Goal: Task Accomplishment & Management: Manage account settings

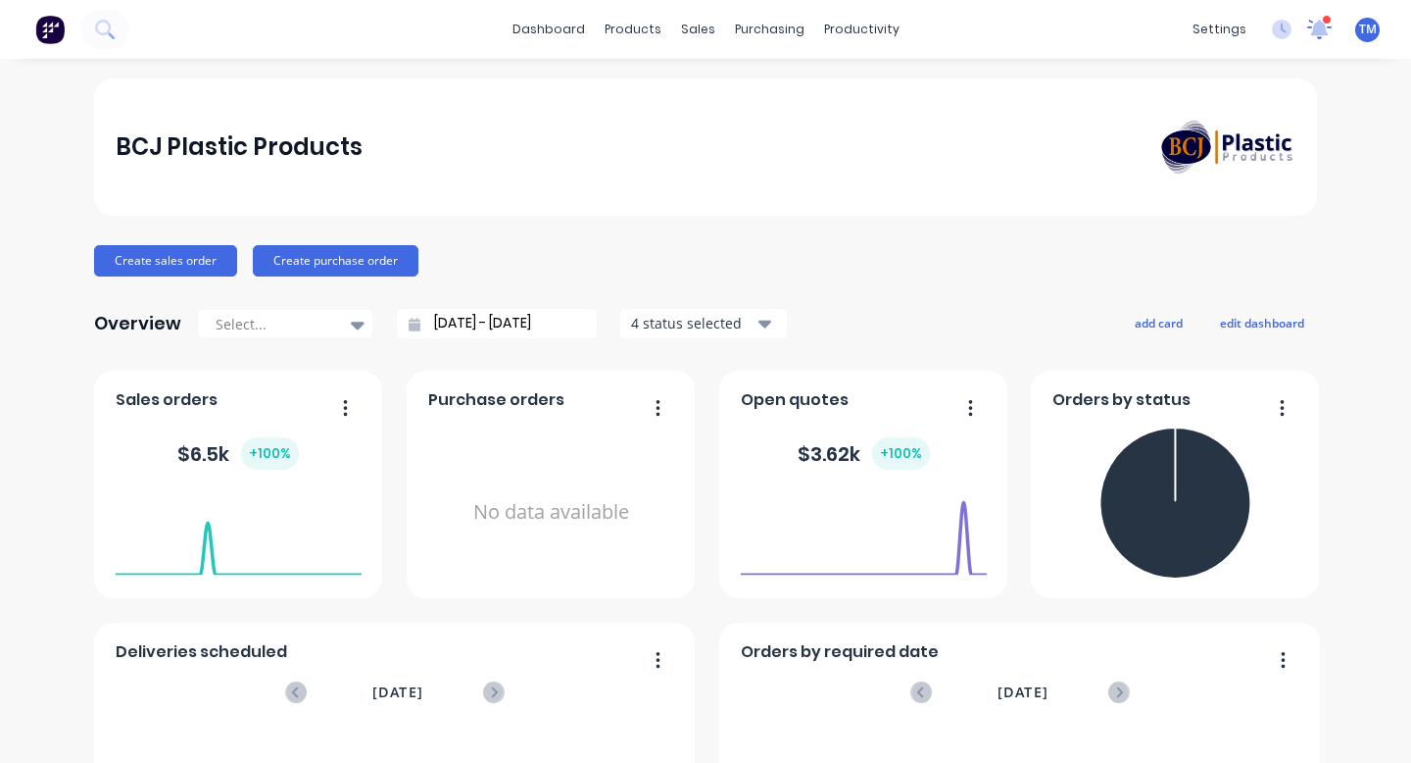
click at [1320, 22] on icon at bounding box center [1320, 27] width 18 height 17
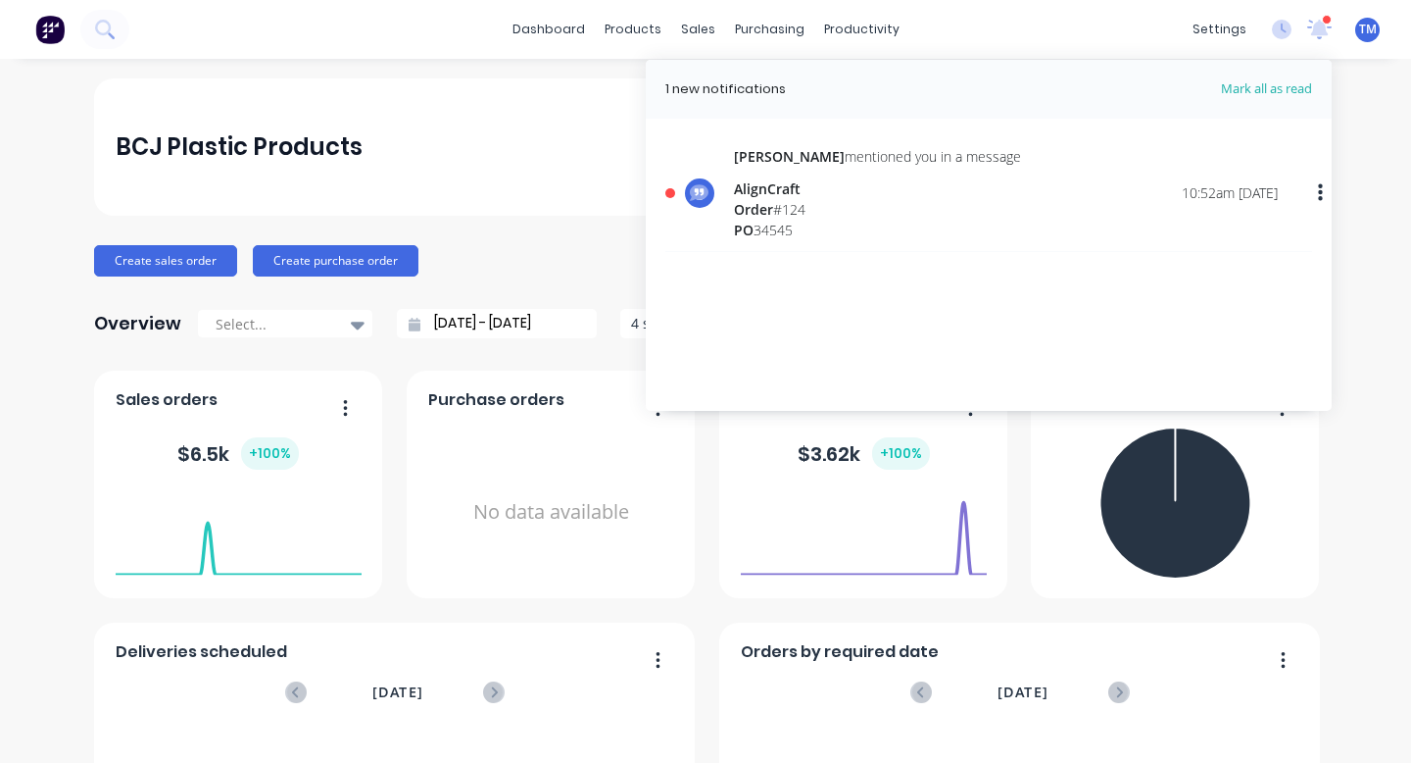
click at [976, 194] on div "[PERSON_NAME] mentioned you in a message AlignCraft Order # 124 PO 34545 10:52a…" at bounding box center [1006, 193] width 544 height 94
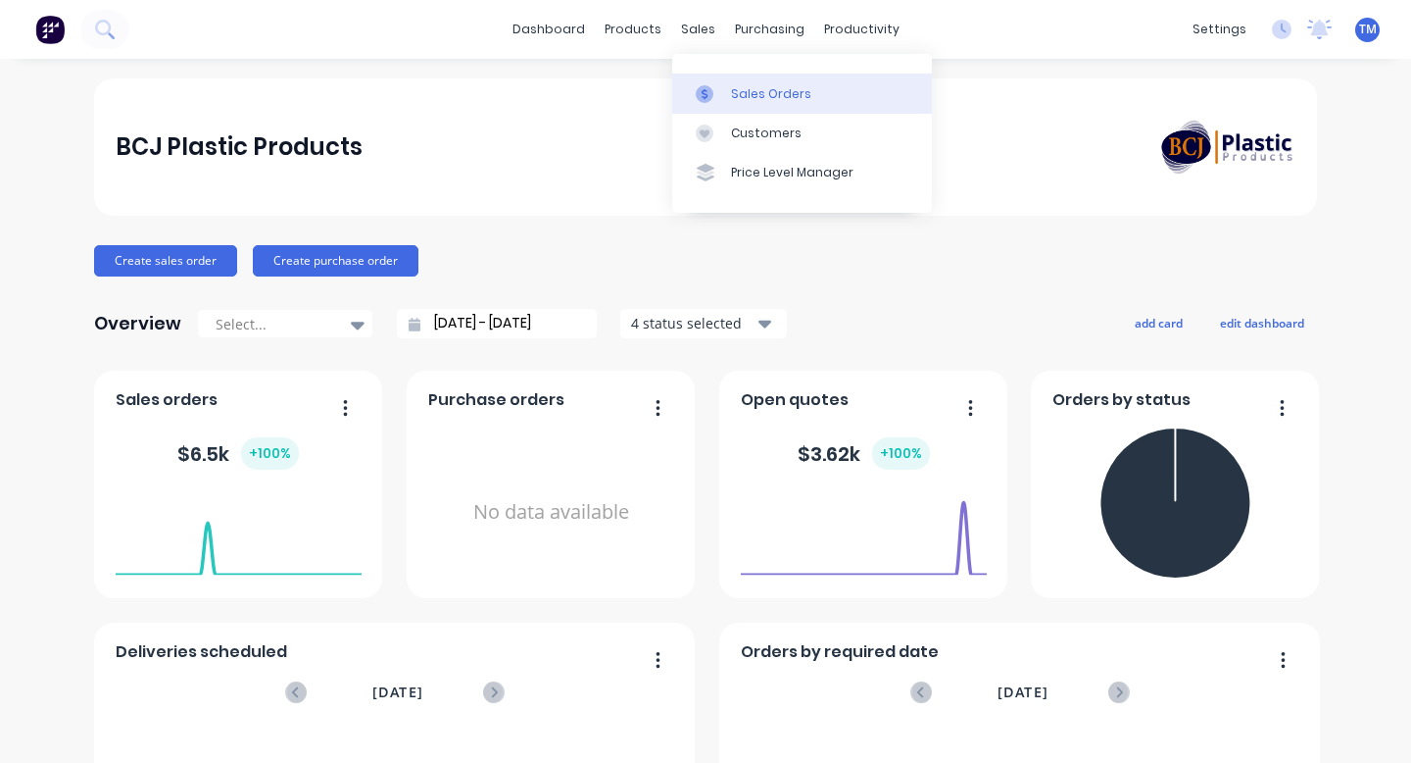
click at [742, 108] on link "Sales Orders" at bounding box center [802, 93] width 260 height 39
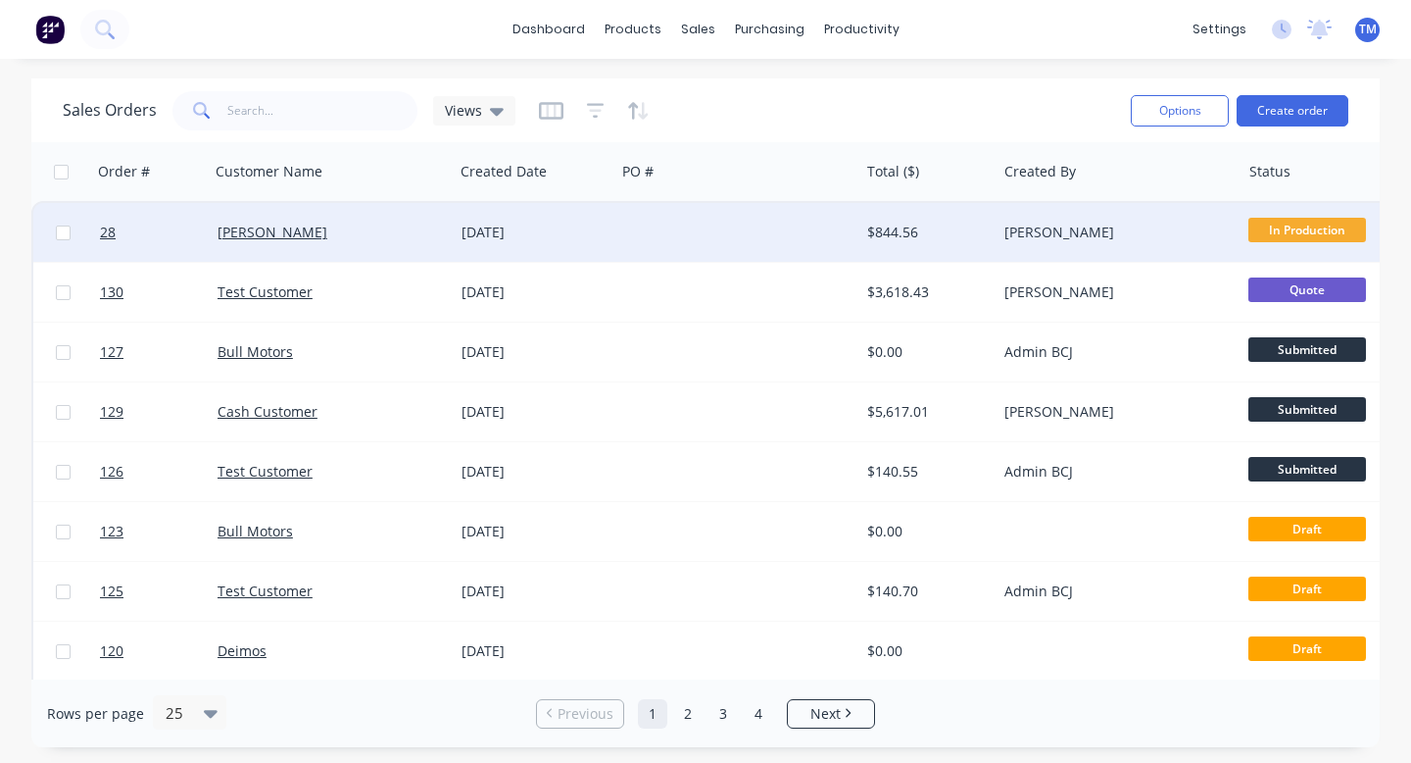
click at [600, 223] on div "[DATE]" at bounding box center [535, 232] width 146 height 20
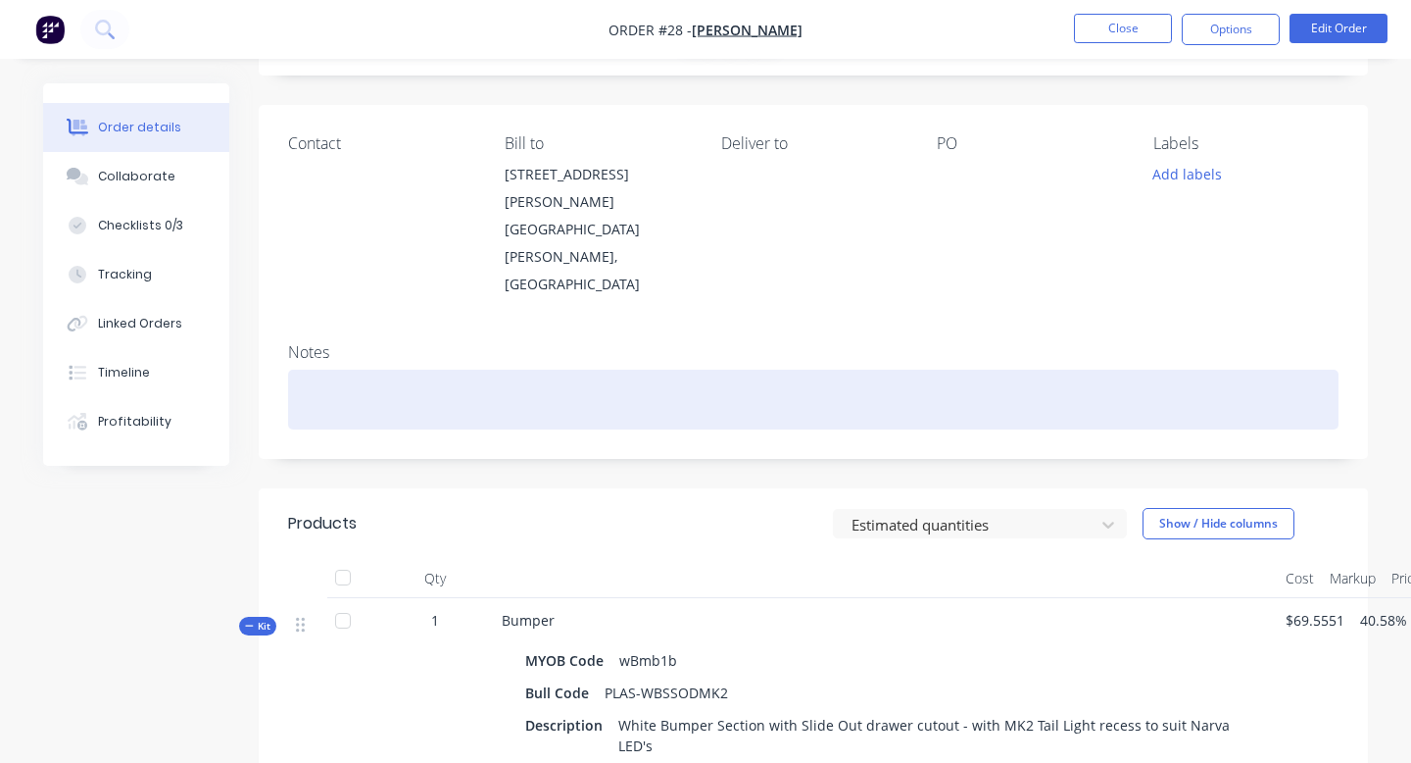
scroll to position [116, 0]
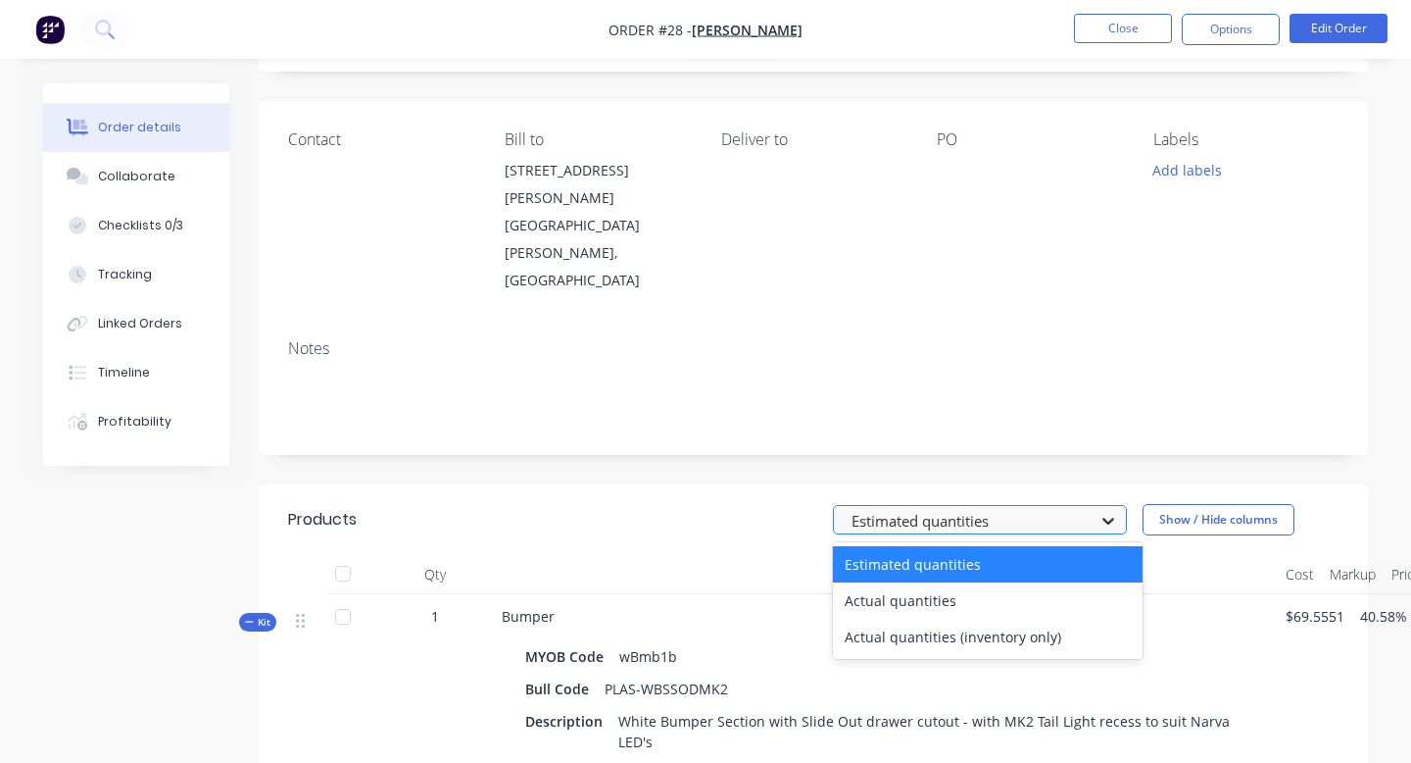
click at [1092, 505] on div at bounding box center [1108, 520] width 35 height 31
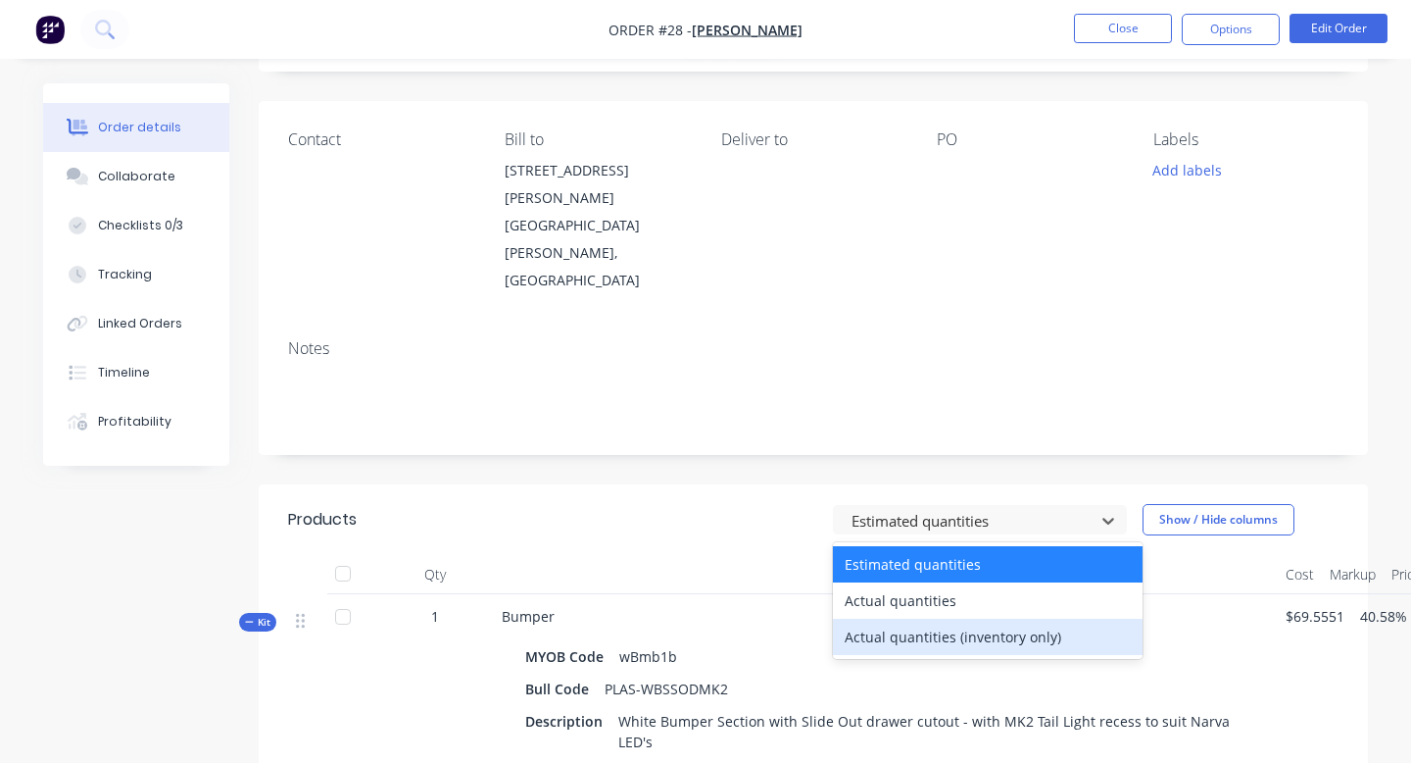
click at [1026, 618] on div "Actual quantities (inventory only)" at bounding box center [988, 636] width 310 height 36
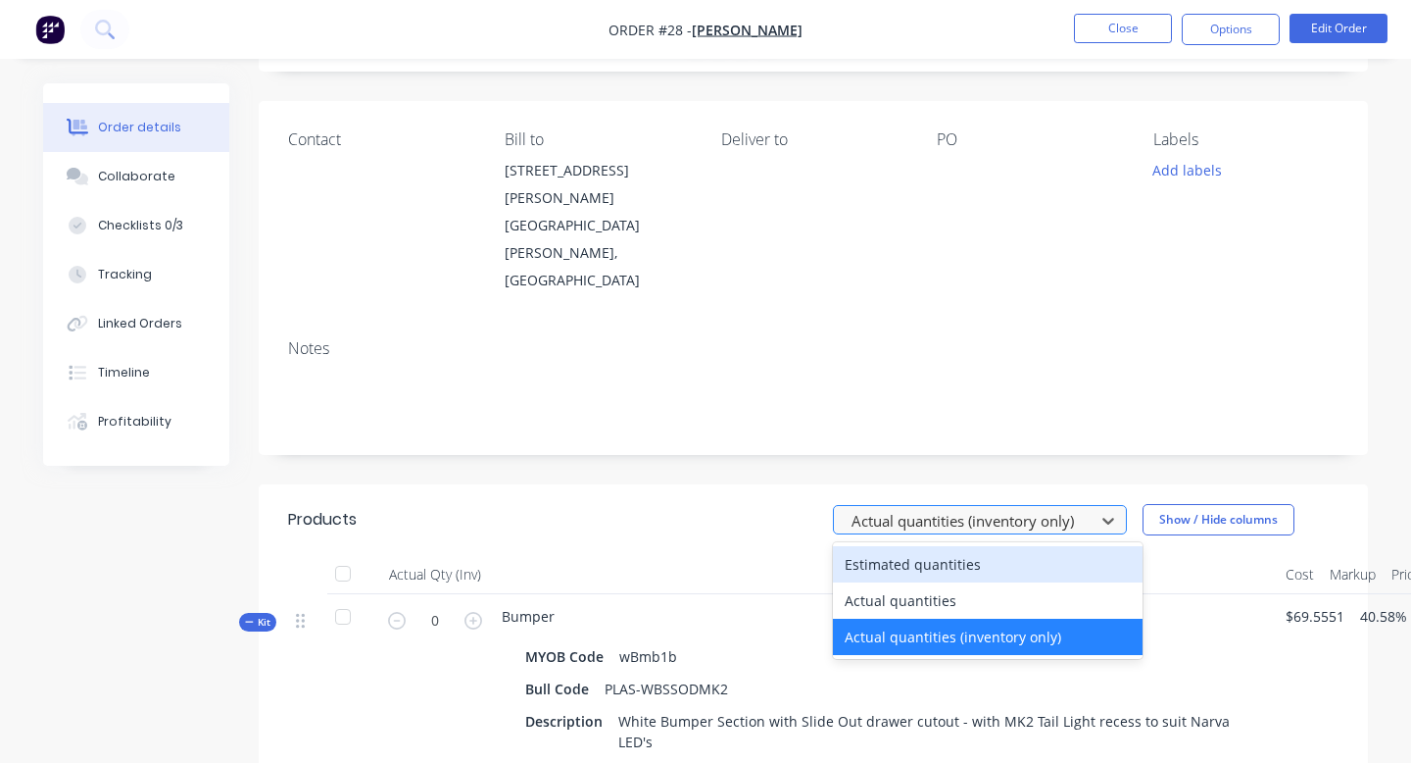
click at [1032, 508] on div at bounding box center [967, 520] width 235 height 25
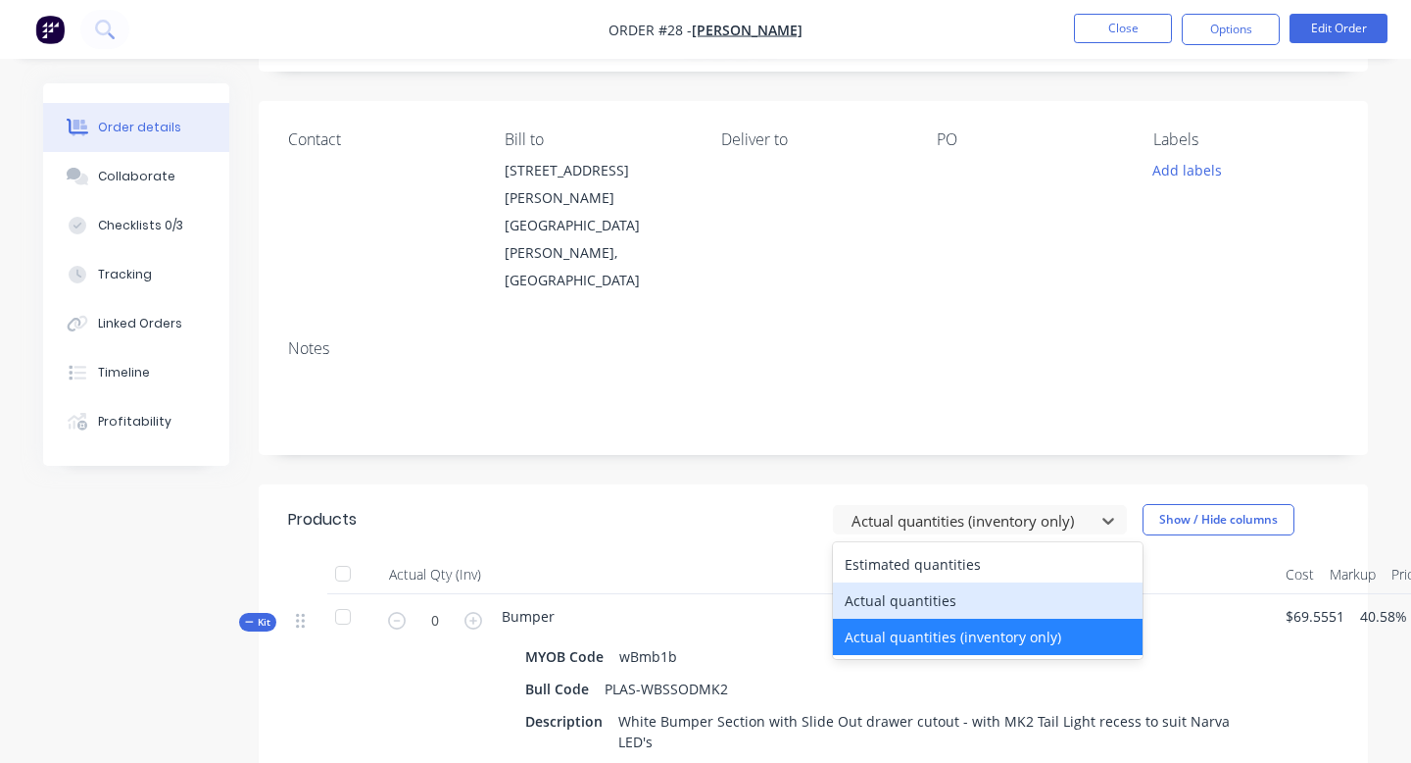
click at [1012, 582] on div "Actual quantities" at bounding box center [988, 600] width 310 height 36
type input "1"
type input "0.0222"
type input "0.088"
type input "0.062"
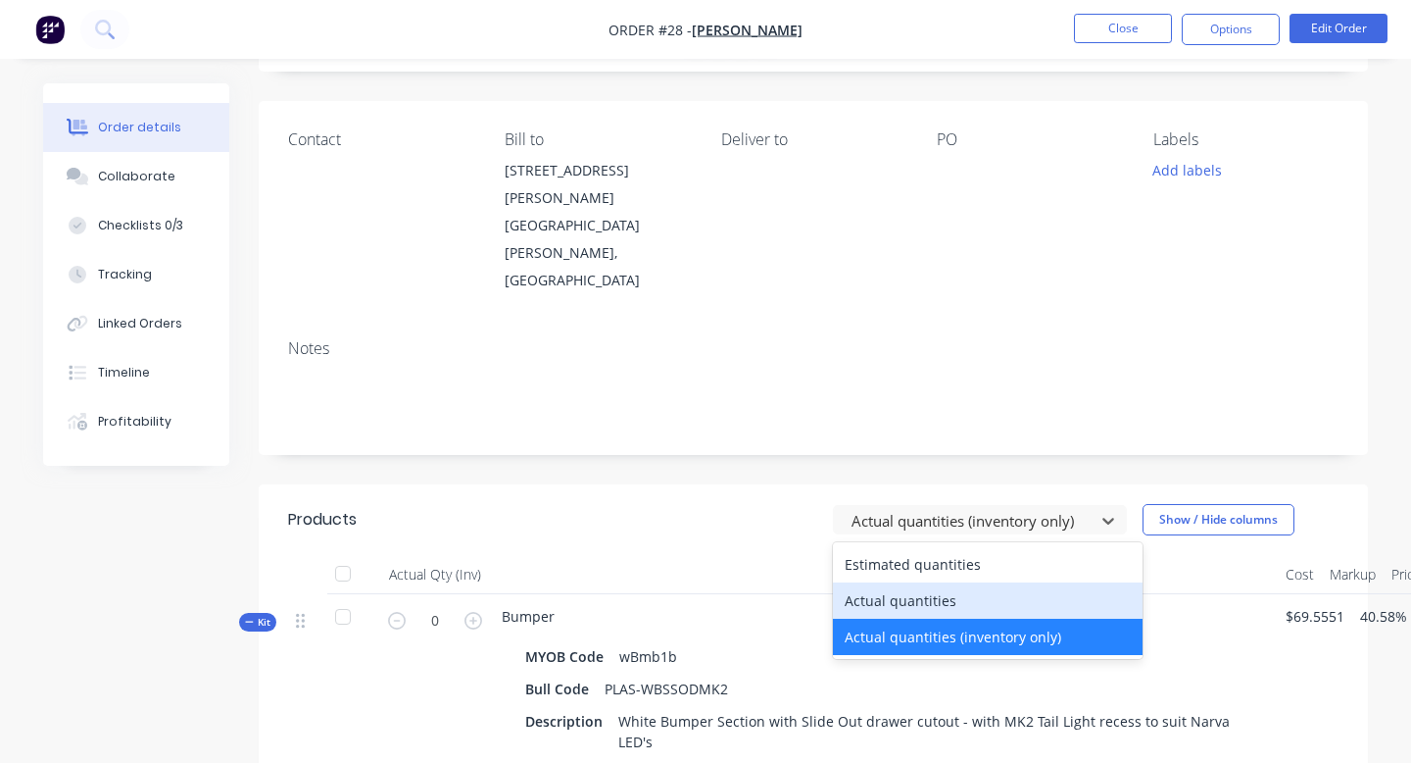
type input "0.117"
type input "1"
type input "0.067"
type input "0.35"
type input "0.27"
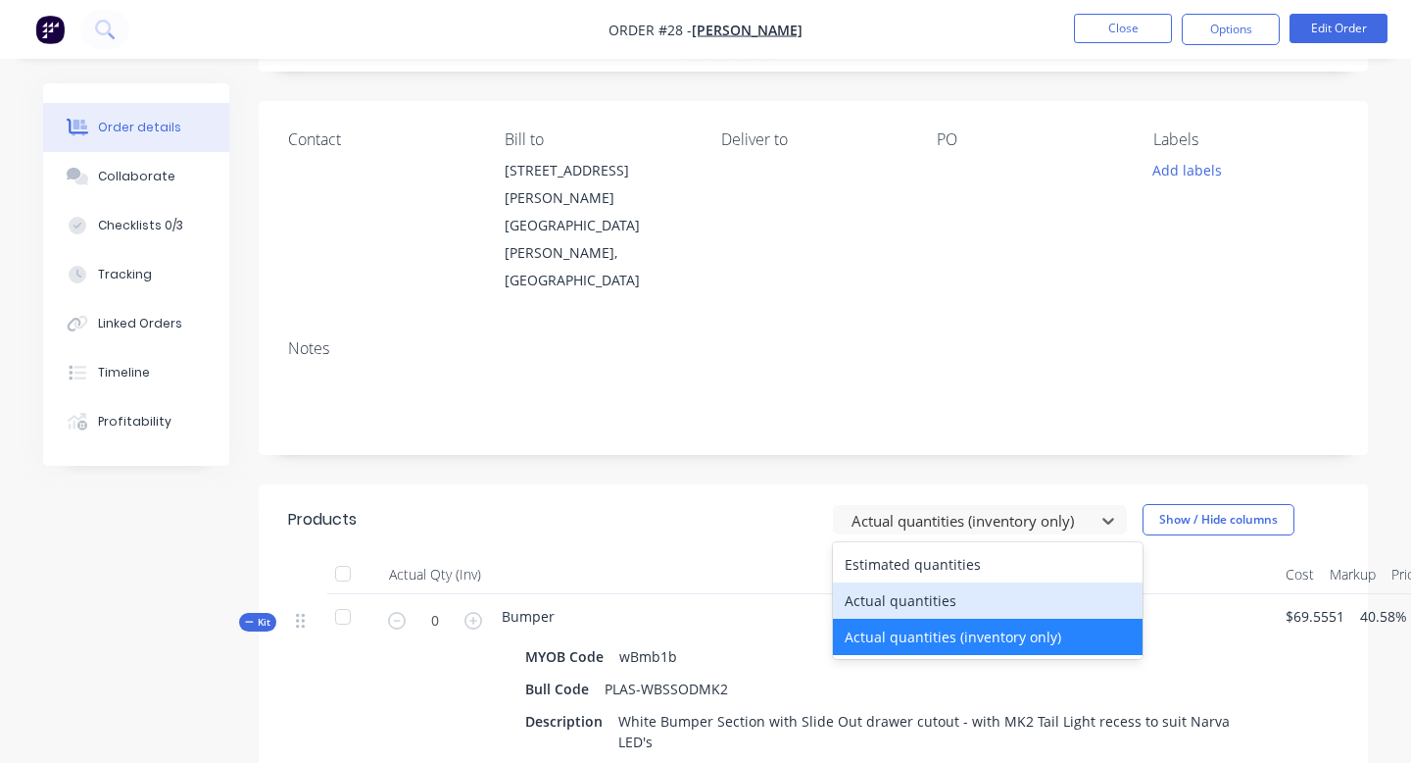
type input "0.185"
type input "1"
type input "0.067"
type input "0.27"
type input "0.185"
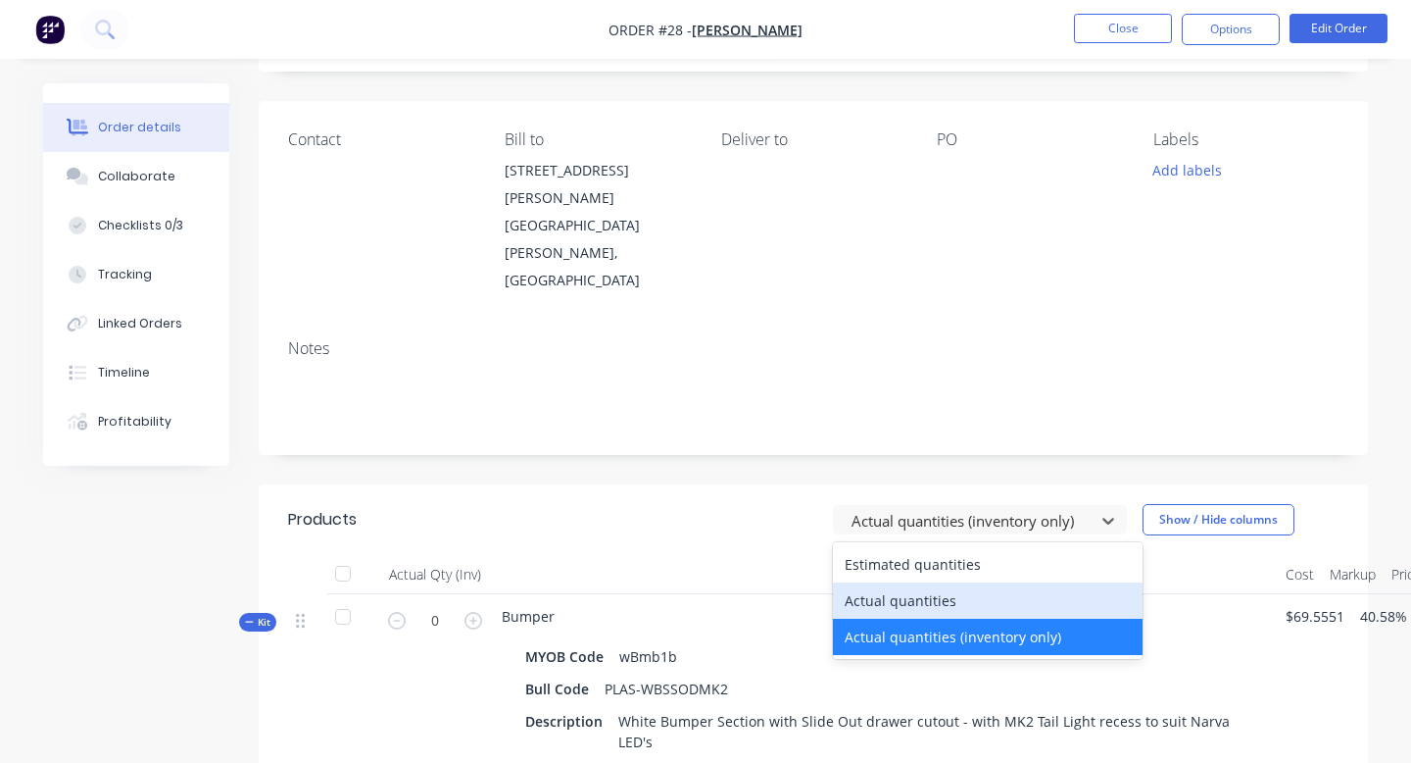
type input "0.35"
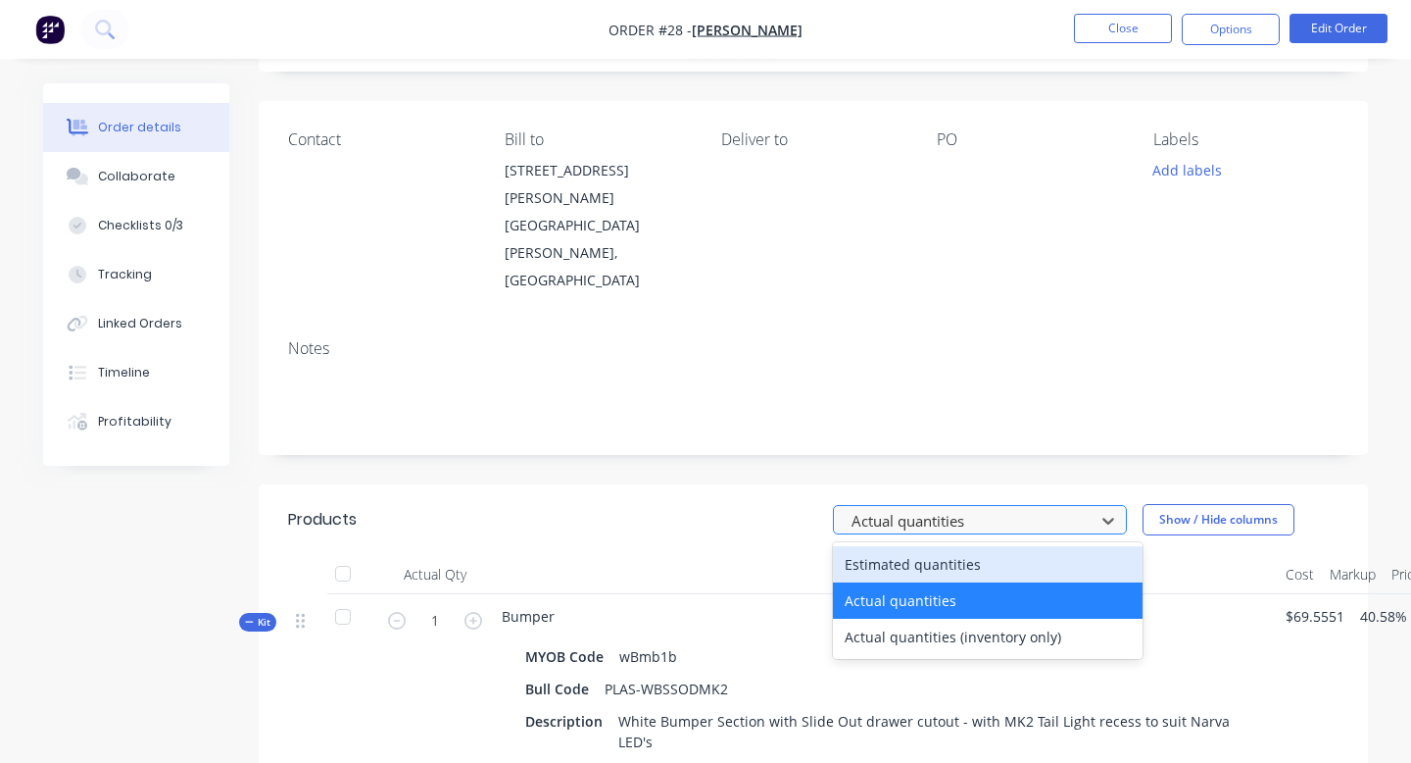
click at [988, 506] on div "Actual quantities" at bounding box center [967, 520] width 247 height 29
click at [980, 546] on div "Estimated quantities" at bounding box center [988, 564] width 310 height 36
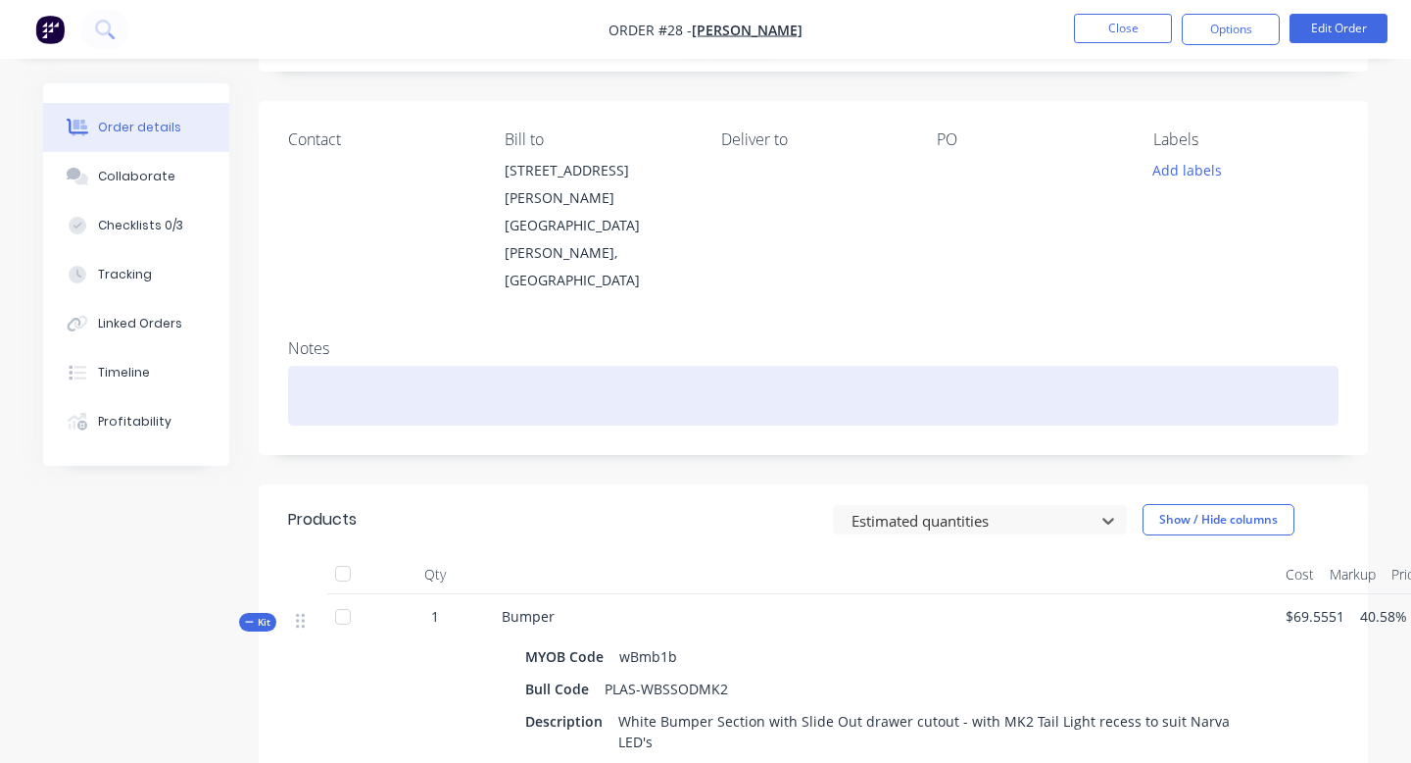
click at [1233, 366] on div at bounding box center [813, 396] width 1051 height 60
